Goal: Transaction & Acquisition: Obtain resource

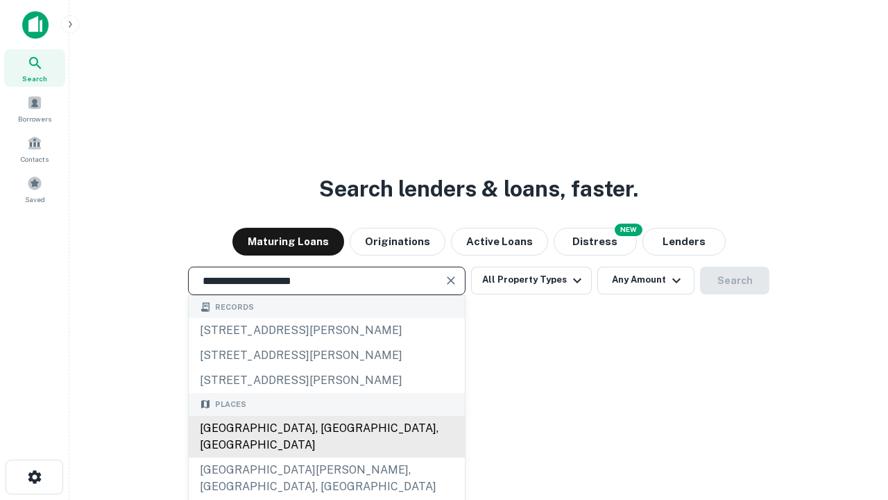
click at [326, 457] on div "Santa Monica, CA, USA" at bounding box center [327, 437] width 276 height 42
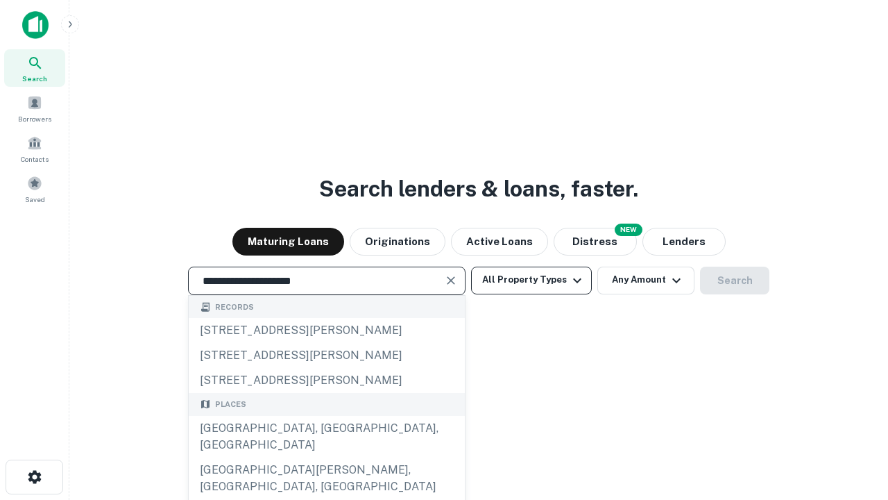
type input "**********"
click at [531, 280] on button "All Property Types" at bounding box center [531, 280] width 121 height 28
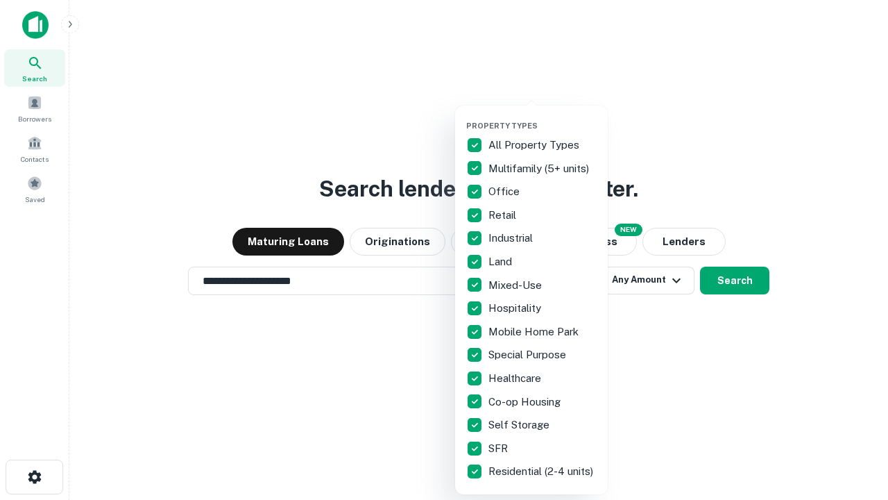
click at [543, 117] on button "button" at bounding box center [542, 117] width 153 height 1
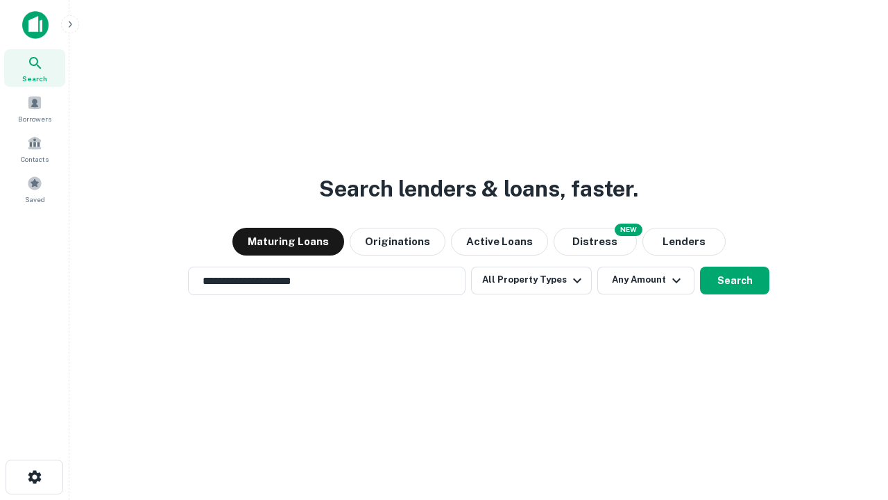
scroll to position [8, 167]
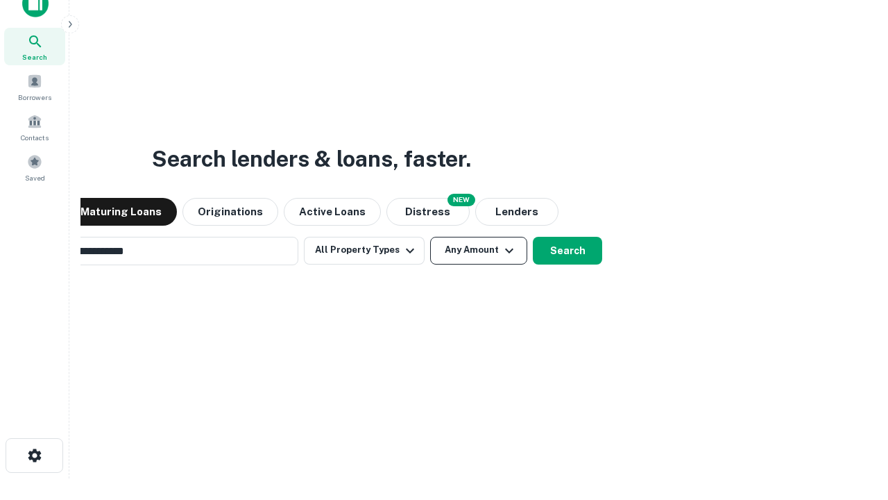
click at [430, 237] on button "Any Amount" at bounding box center [478, 251] width 97 height 28
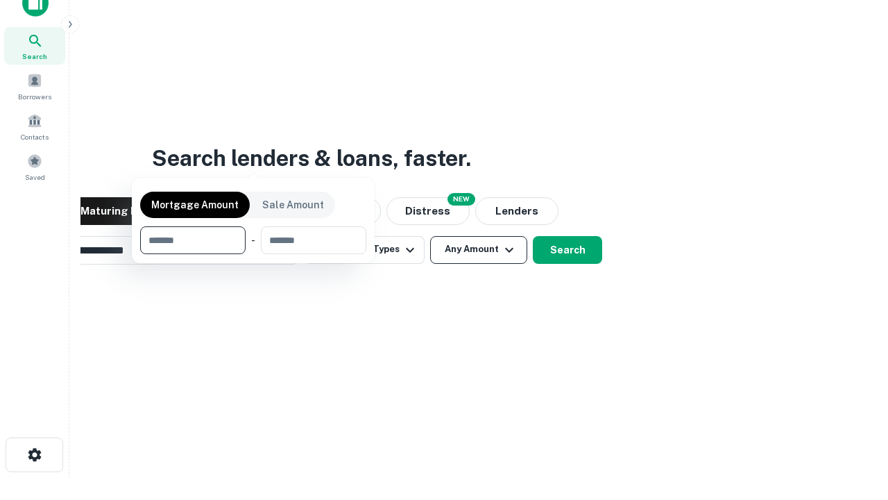
scroll to position [100, 393]
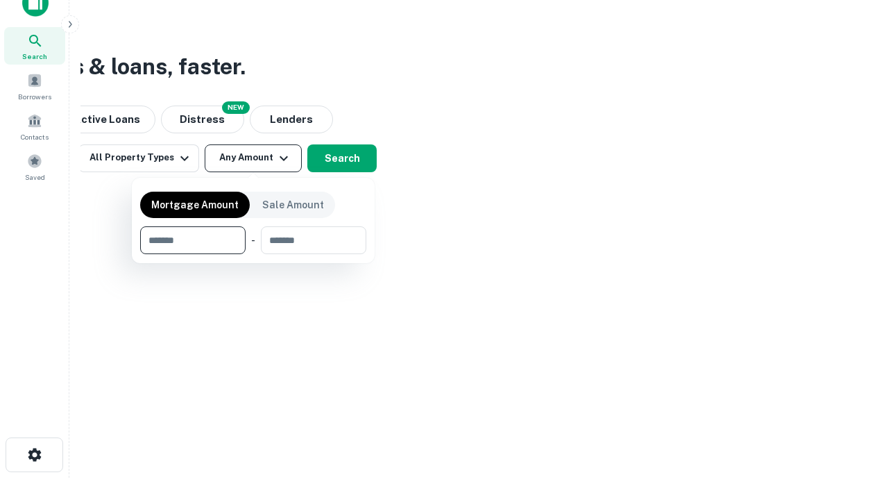
type input "*******"
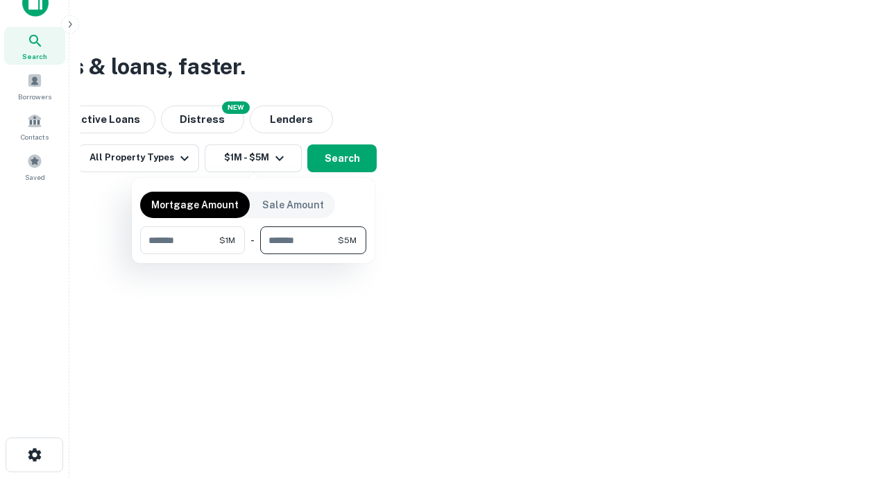
type input "*******"
click at [253, 254] on button "button" at bounding box center [253, 254] width 226 height 1
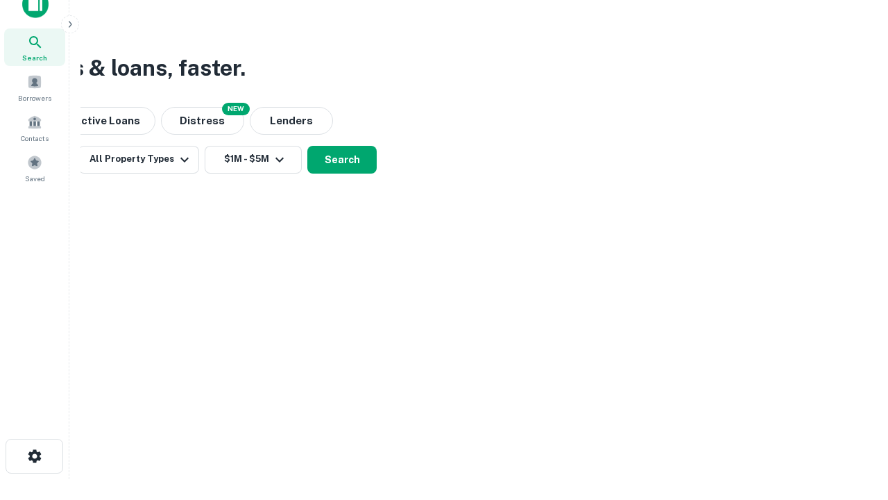
scroll to position [8, 256]
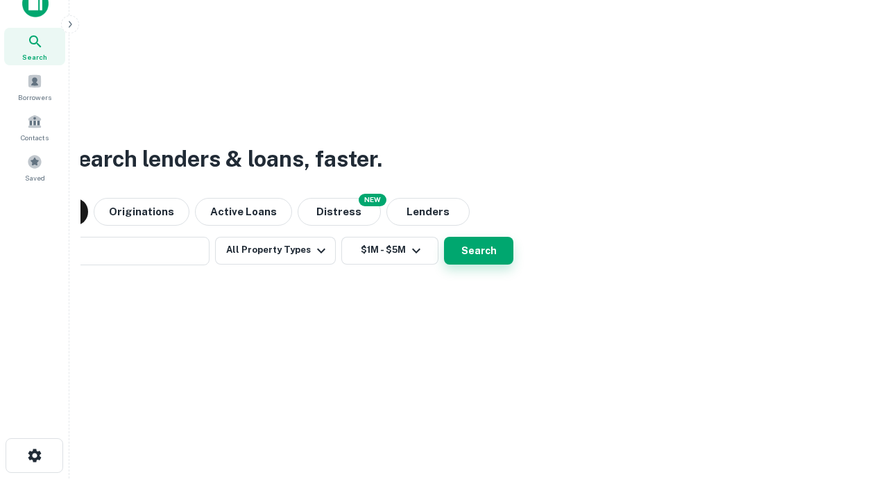
click at [444, 237] on button "Search" at bounding box center [478, 251] width 69 height 28
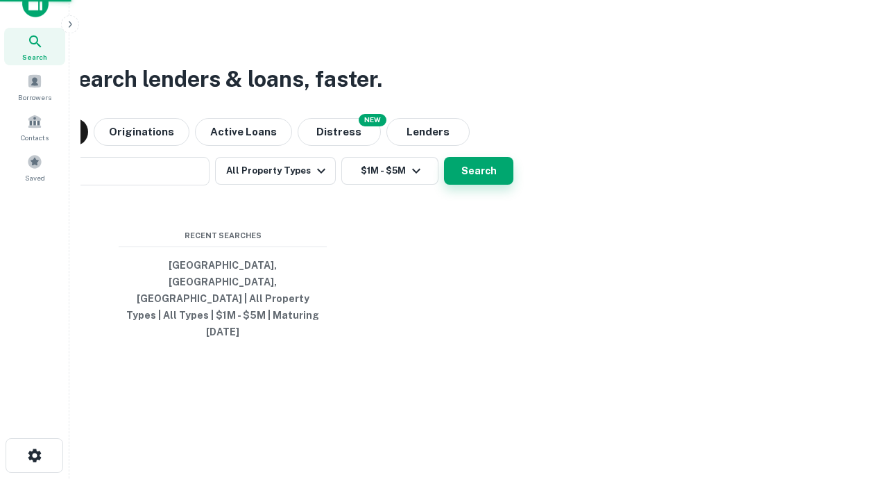
scroll to position [37, 393]
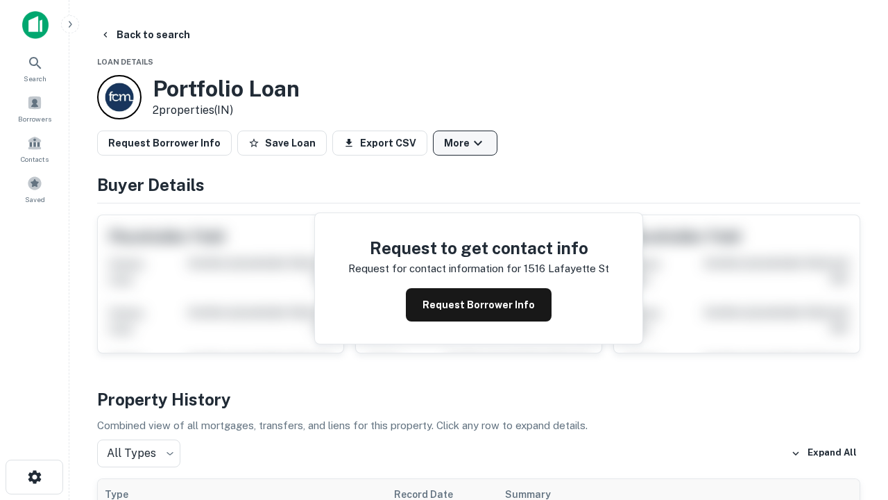
click at [465, 143] on button "More" at bounding box center [465, 142] width 65 height 25
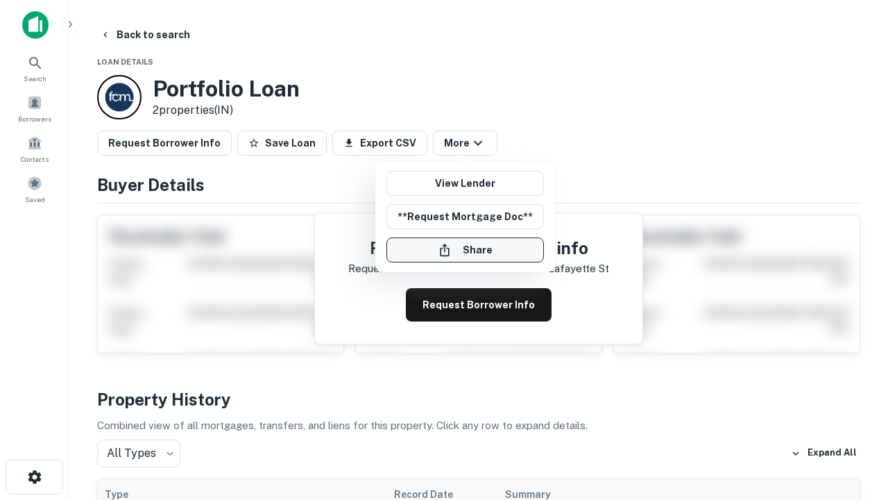
click at [465, 250] on button "Share" at bounding box center [464, 249] width 157 height 25
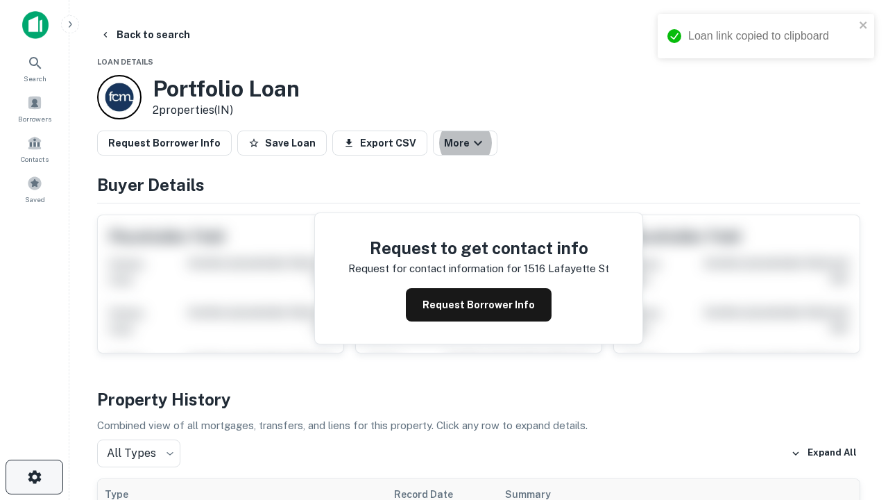
click at [34, 477] on icon "button" at bounding box center [34, 476] width 17 height 17
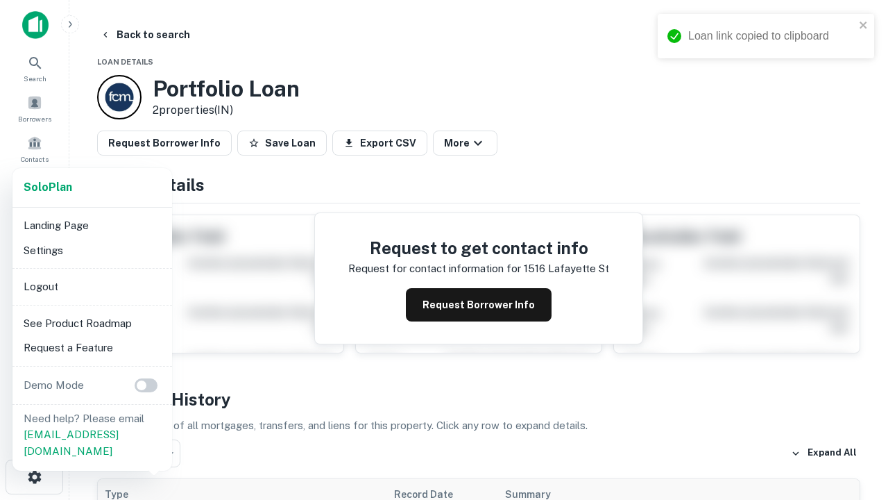
click at [92, 286] on li "Logout" at bounding box center [92, 286] width 148 height 25
